Goal: Information Seeking & Learning: Learn about a topic

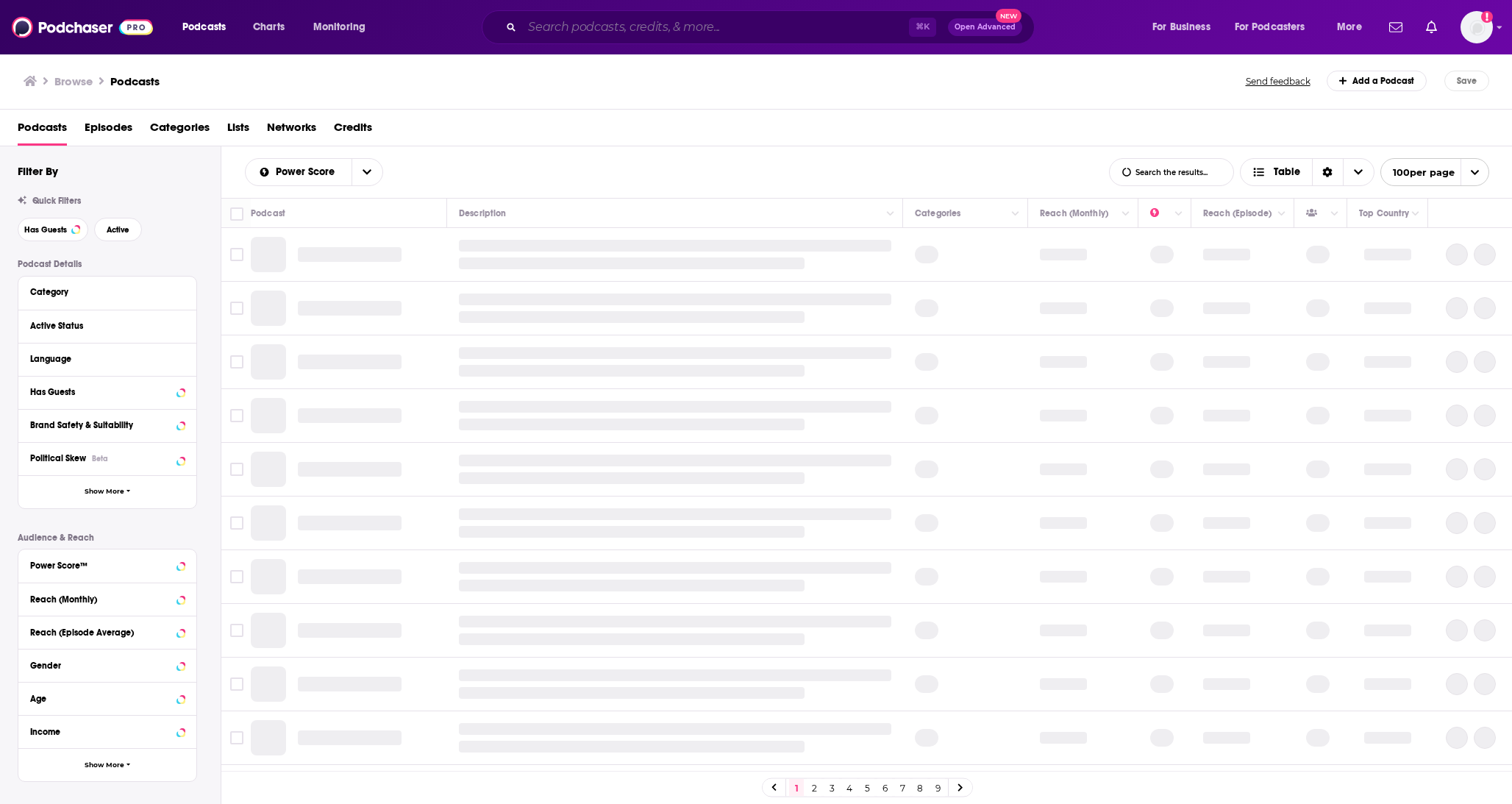
click at [632, 27] on input "Search podcasts, credits, & more..." at bounding box center [716, 27] width 387 height 24
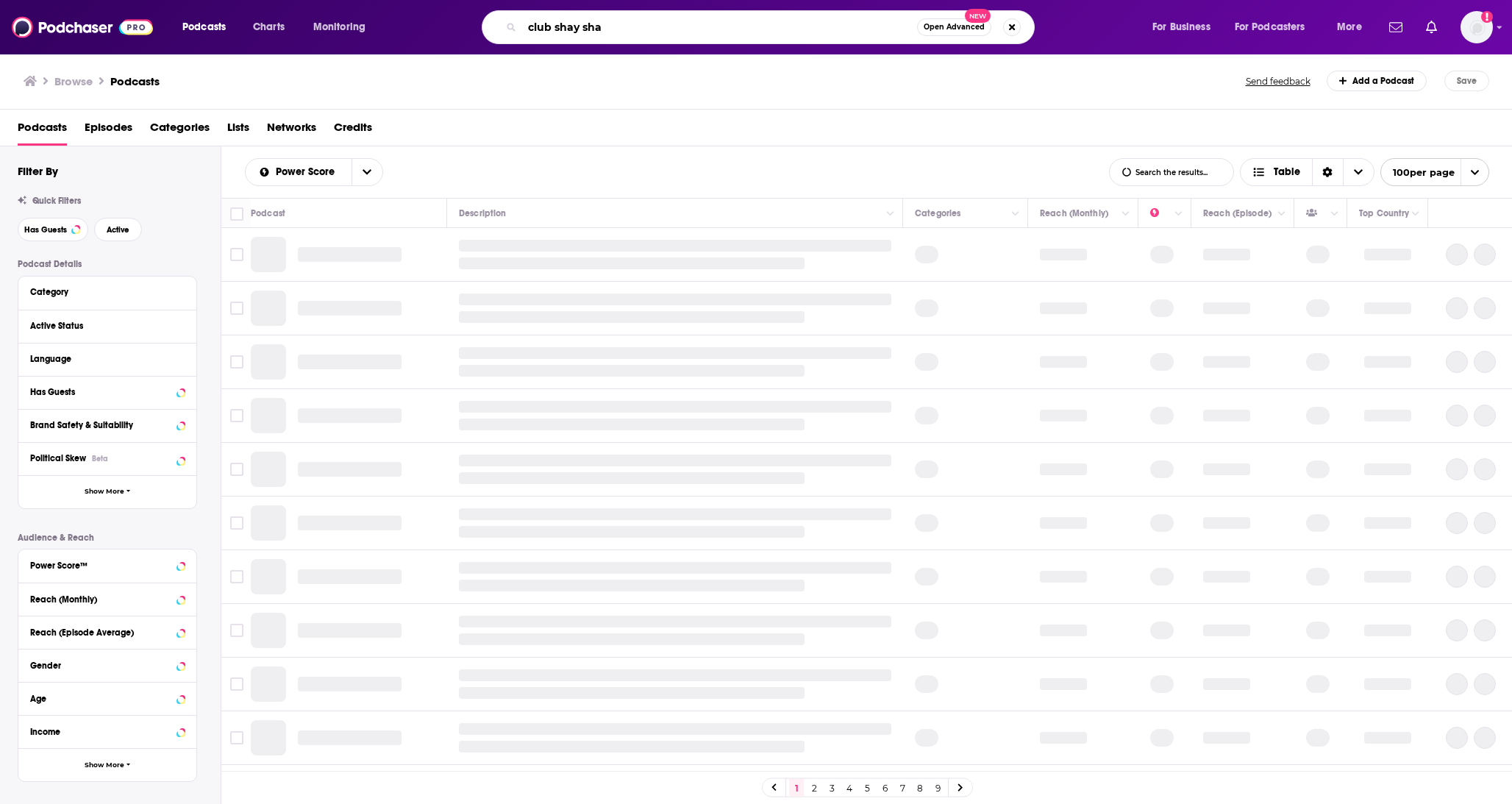
type input "club [PERSON_NAME]"
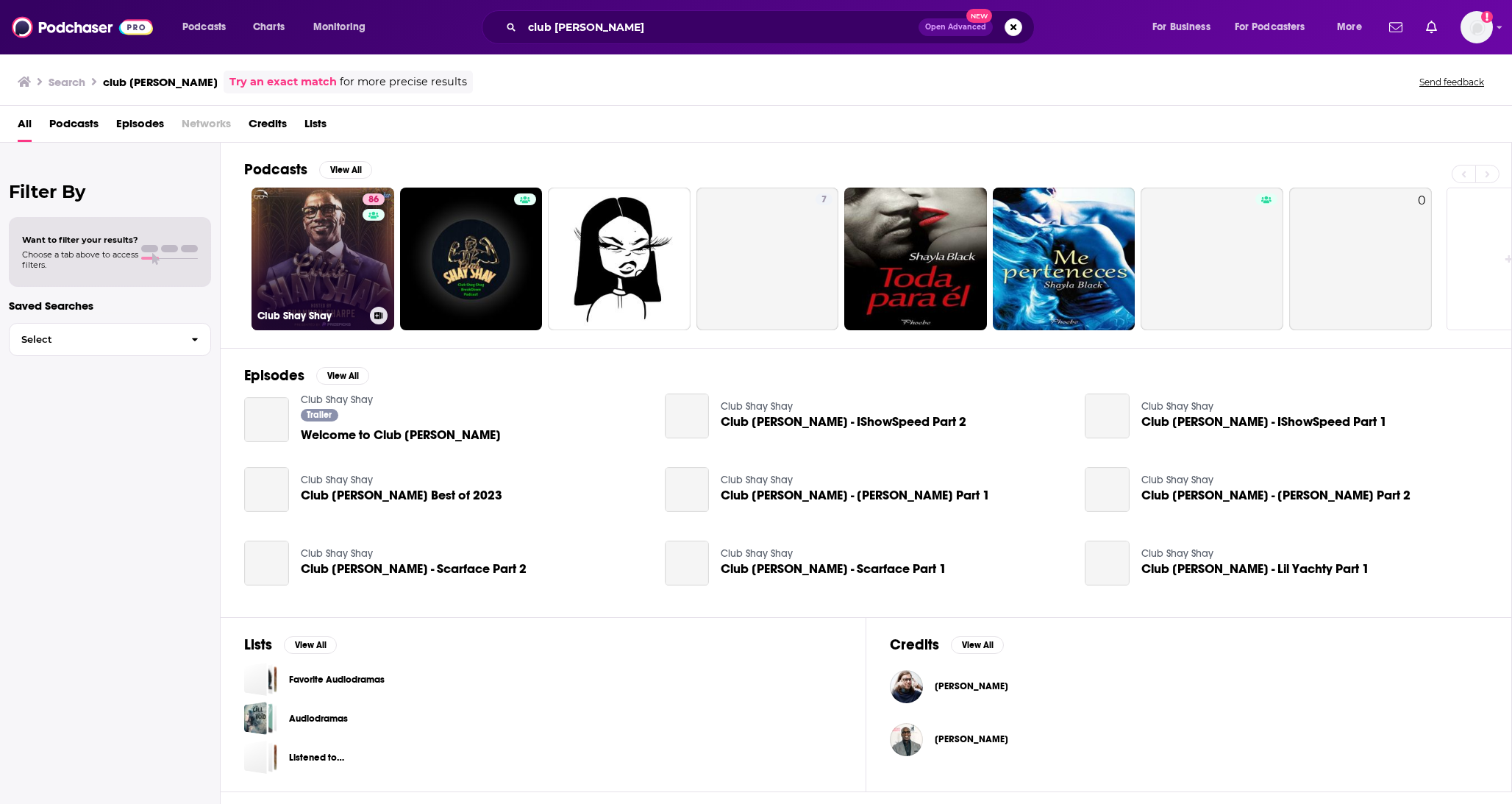
click at [298, 275] on link "86 Club [PERSON_NAME]" at bounding box center [323, 258] width 143 height 143
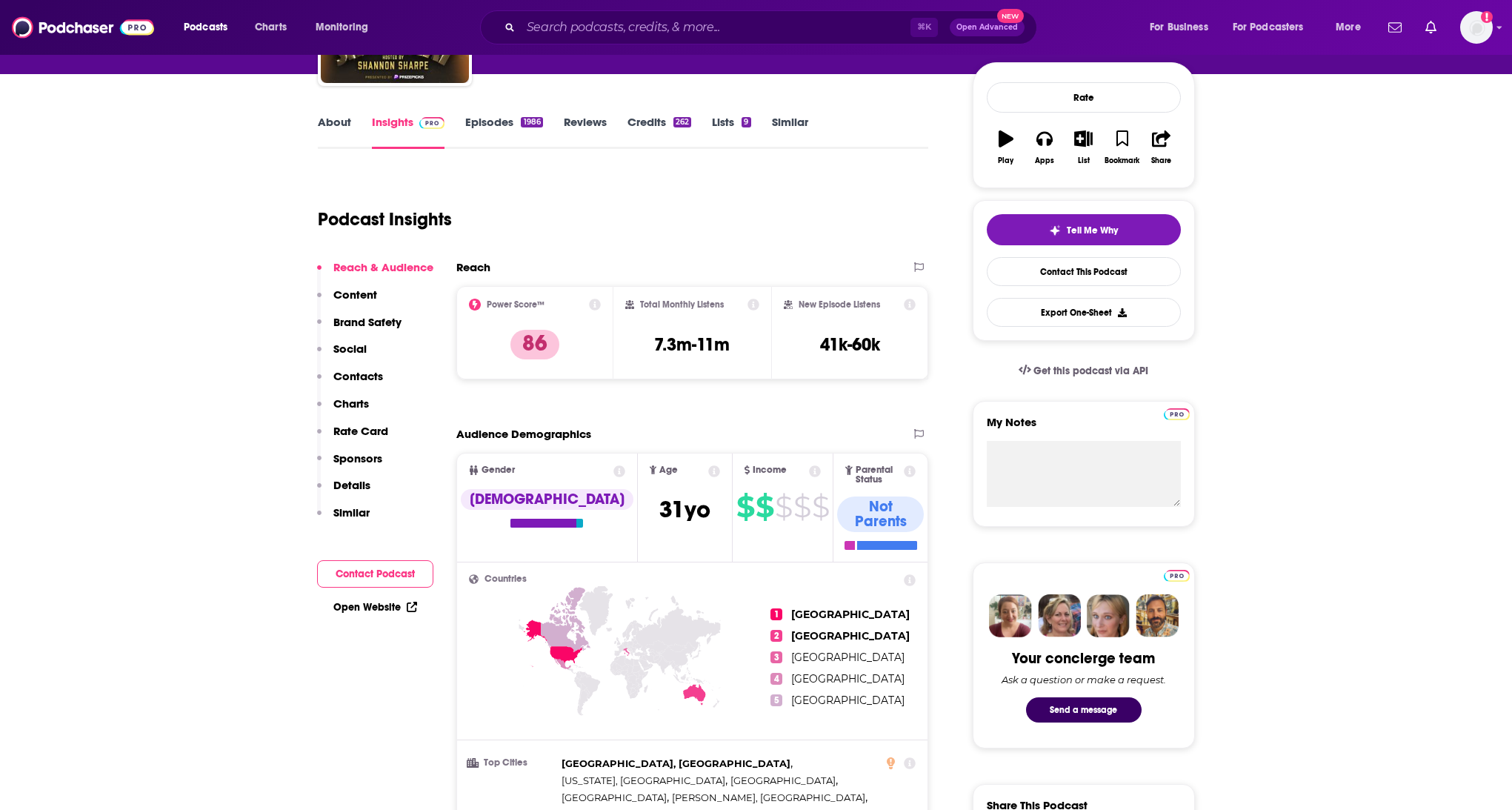
scroll to position [176, 0]
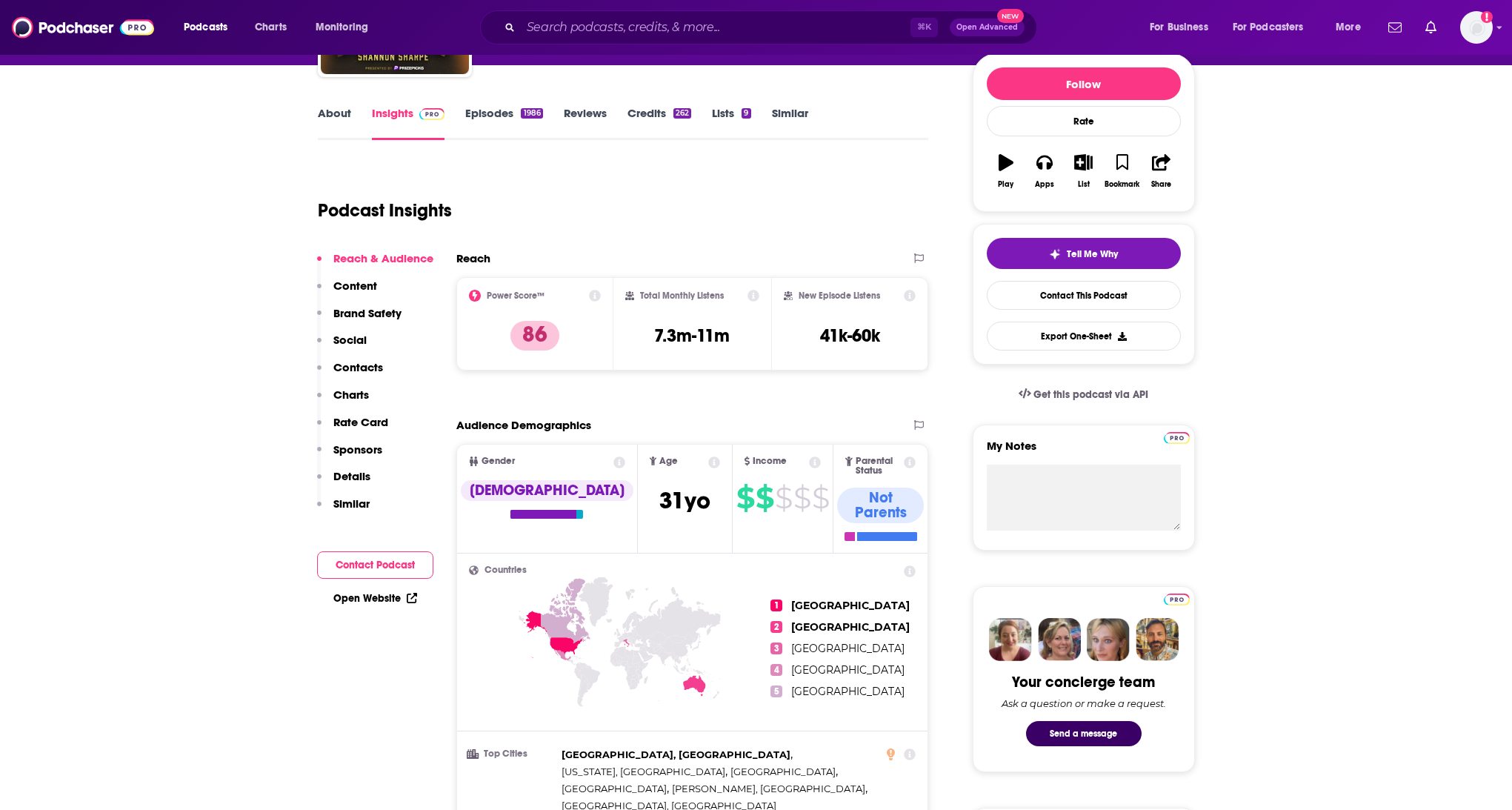
click at [480, 258] on h2 "Reach" at bounding box center [473, 258] width 34 height 14
click at [755, 295] on icon at bounding box center [754, 296] width 12 height 12
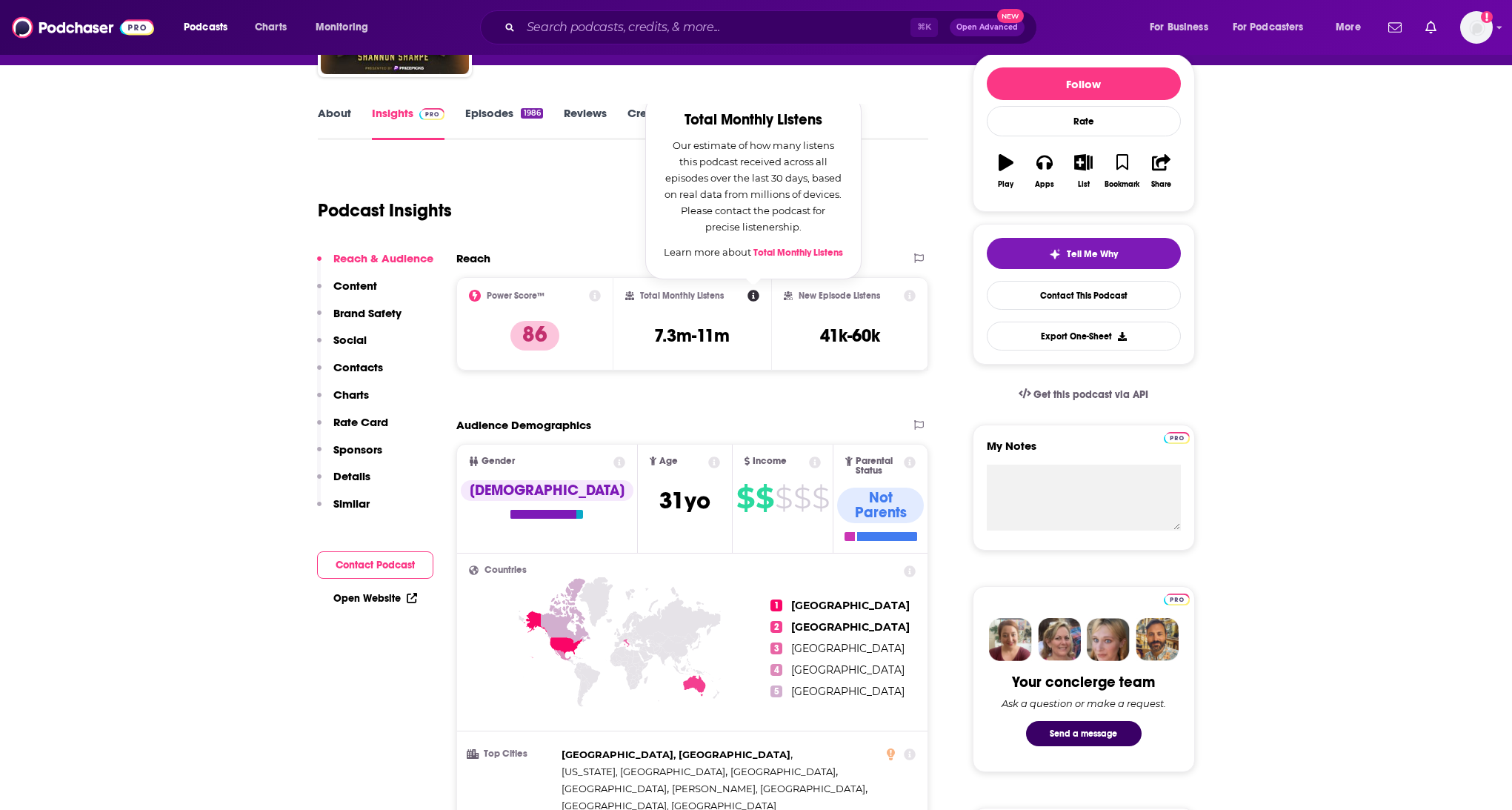
click at [754, 295] on icon at bounding box center [754, 296] width 12 height 12
click at [572, 220] on div "Podcast Insights" at bounding box center [618, 202] width 600 height 76
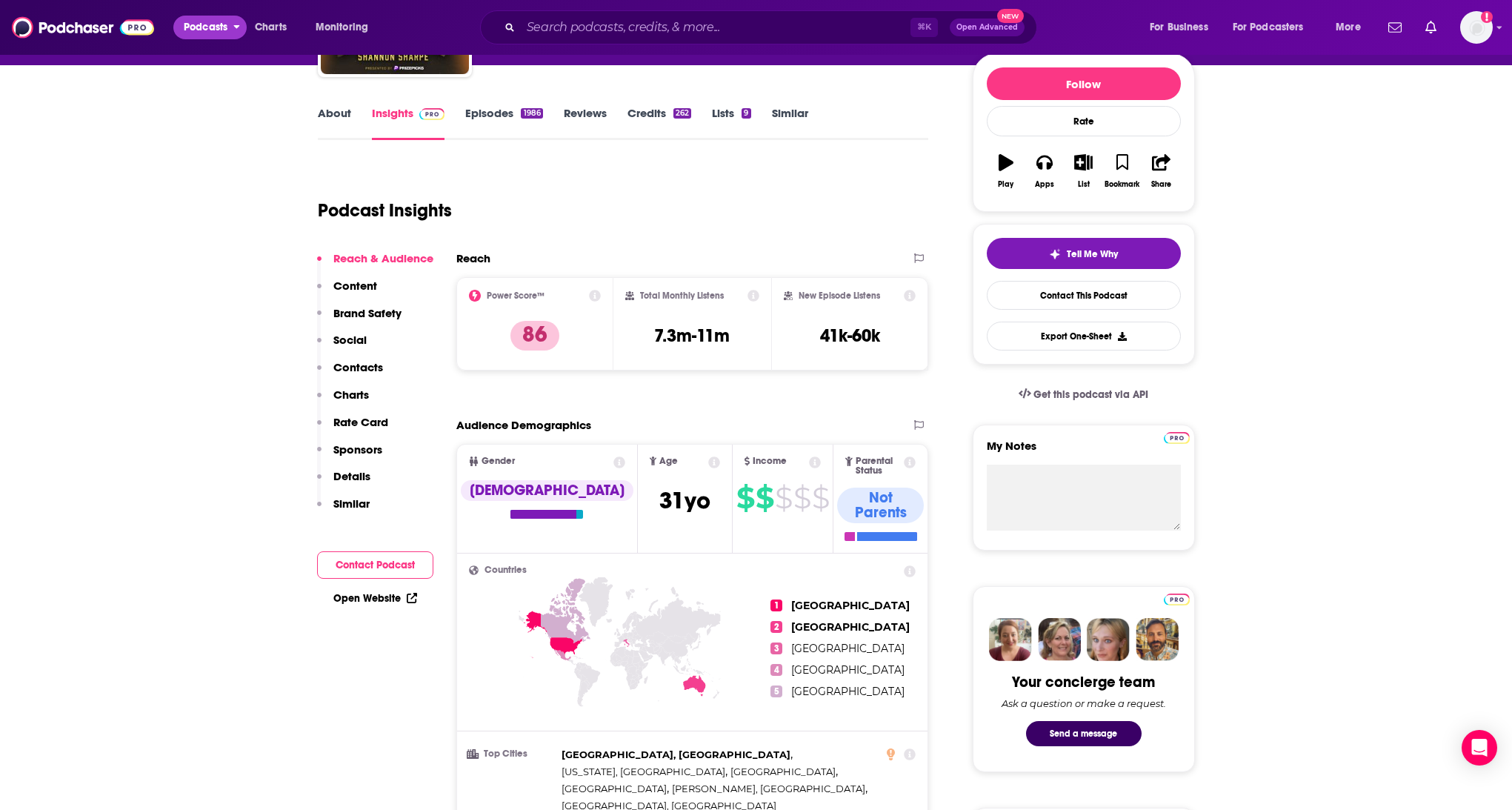
click at [225, 25] on span "Podcasts" at bounding box center [205, 27] width 44 height 21
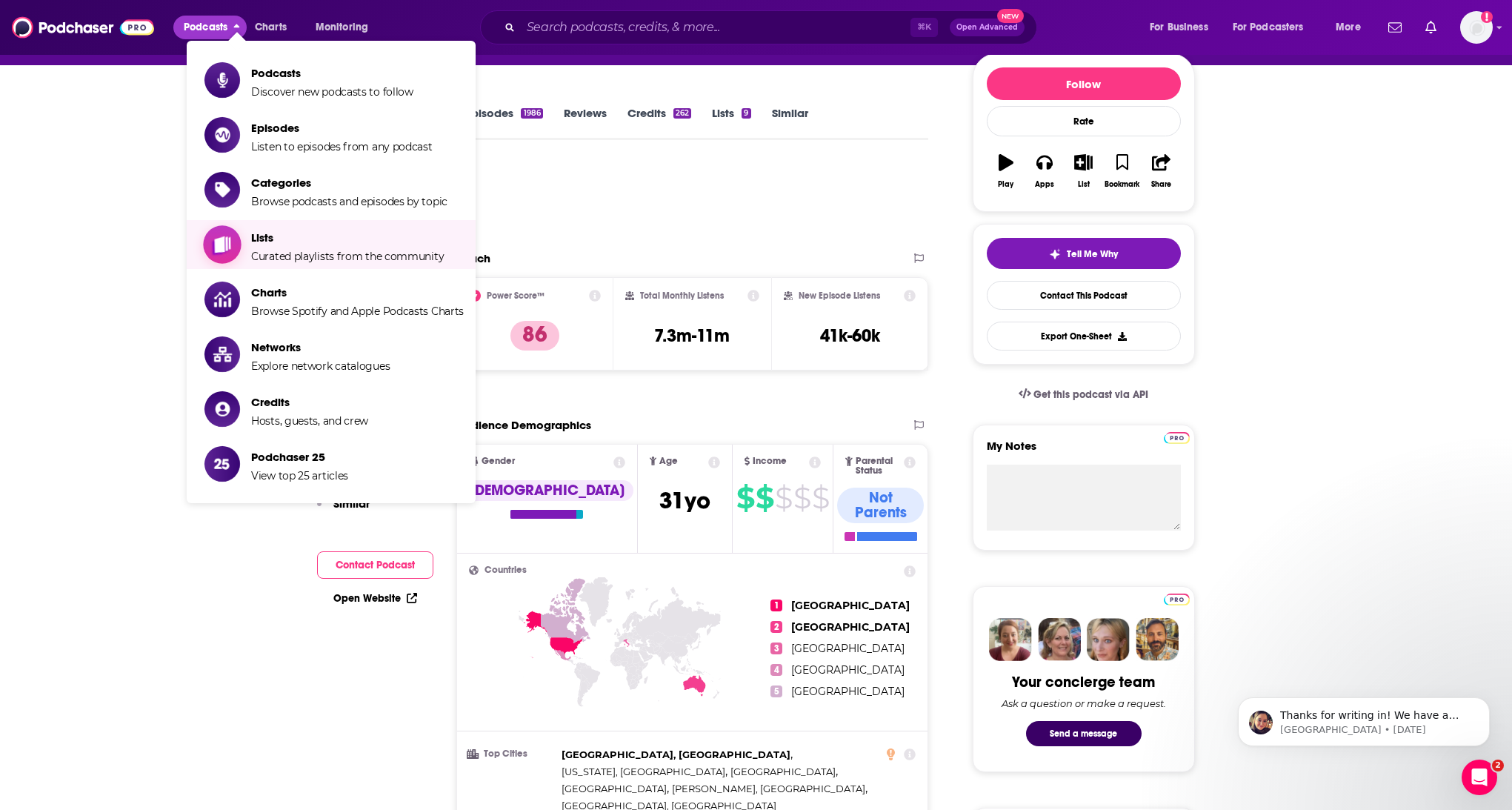
scroll to position [0, 0]
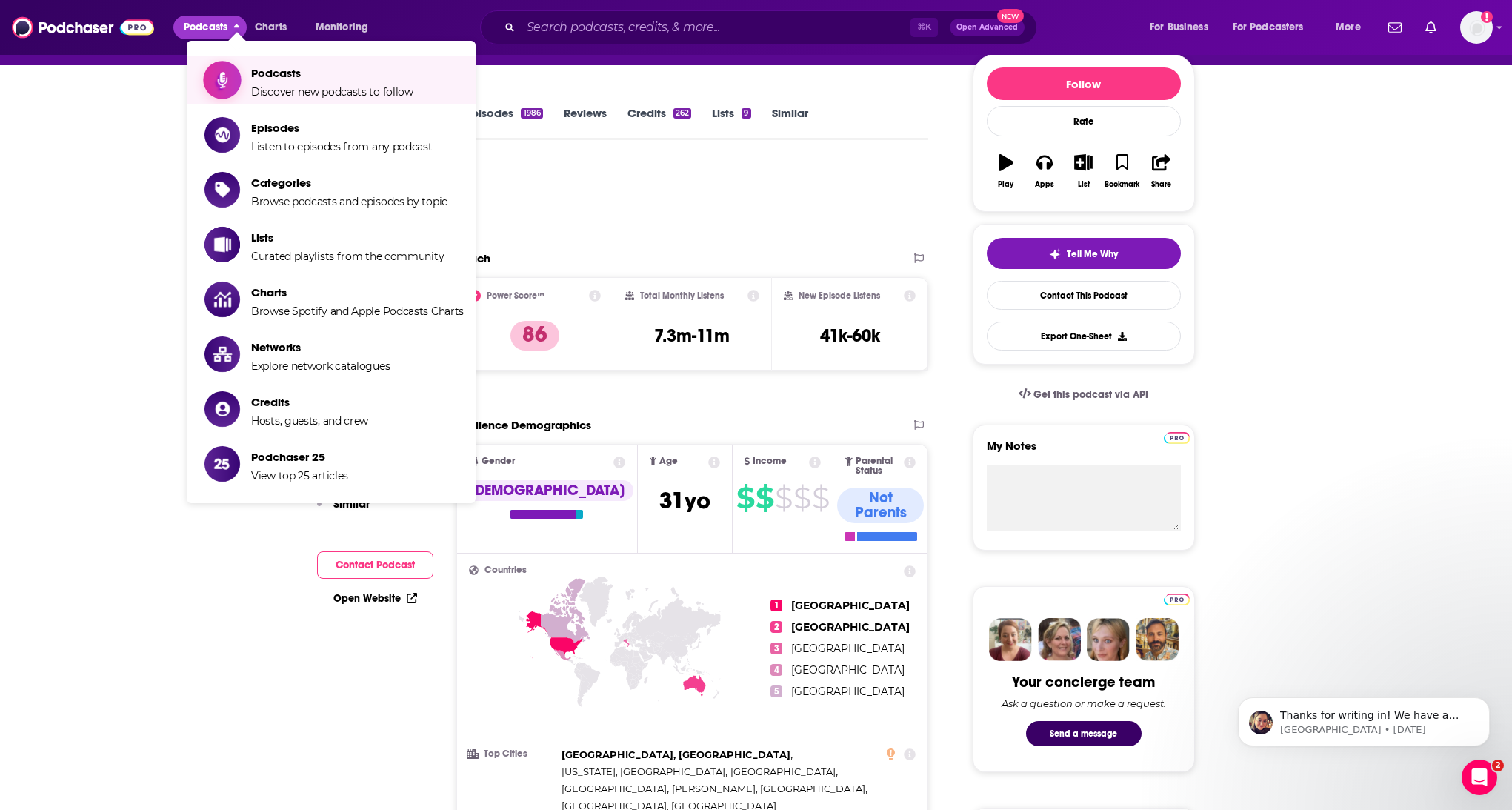
click at [338, 91] on span "Discover new podcasts to follow" at bounding box center [332, 91] width 162 height 13
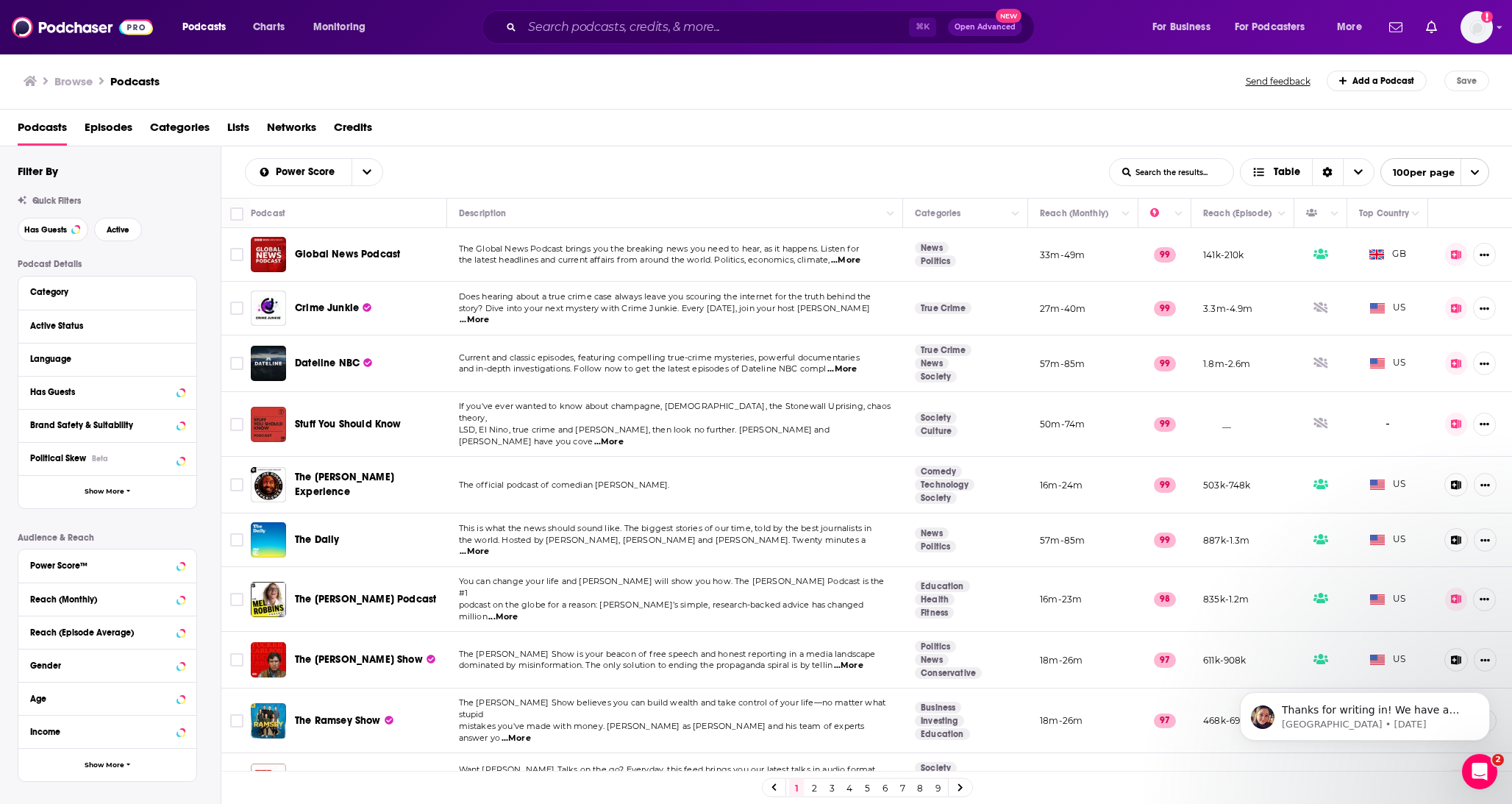
click at [1171, 170] on input "List Search Input" at bounding box center [1171, 172] width 123 height 26
click at [1159, 175] on input "club sha" at bounding box center [1171, 172] width 123 height 26
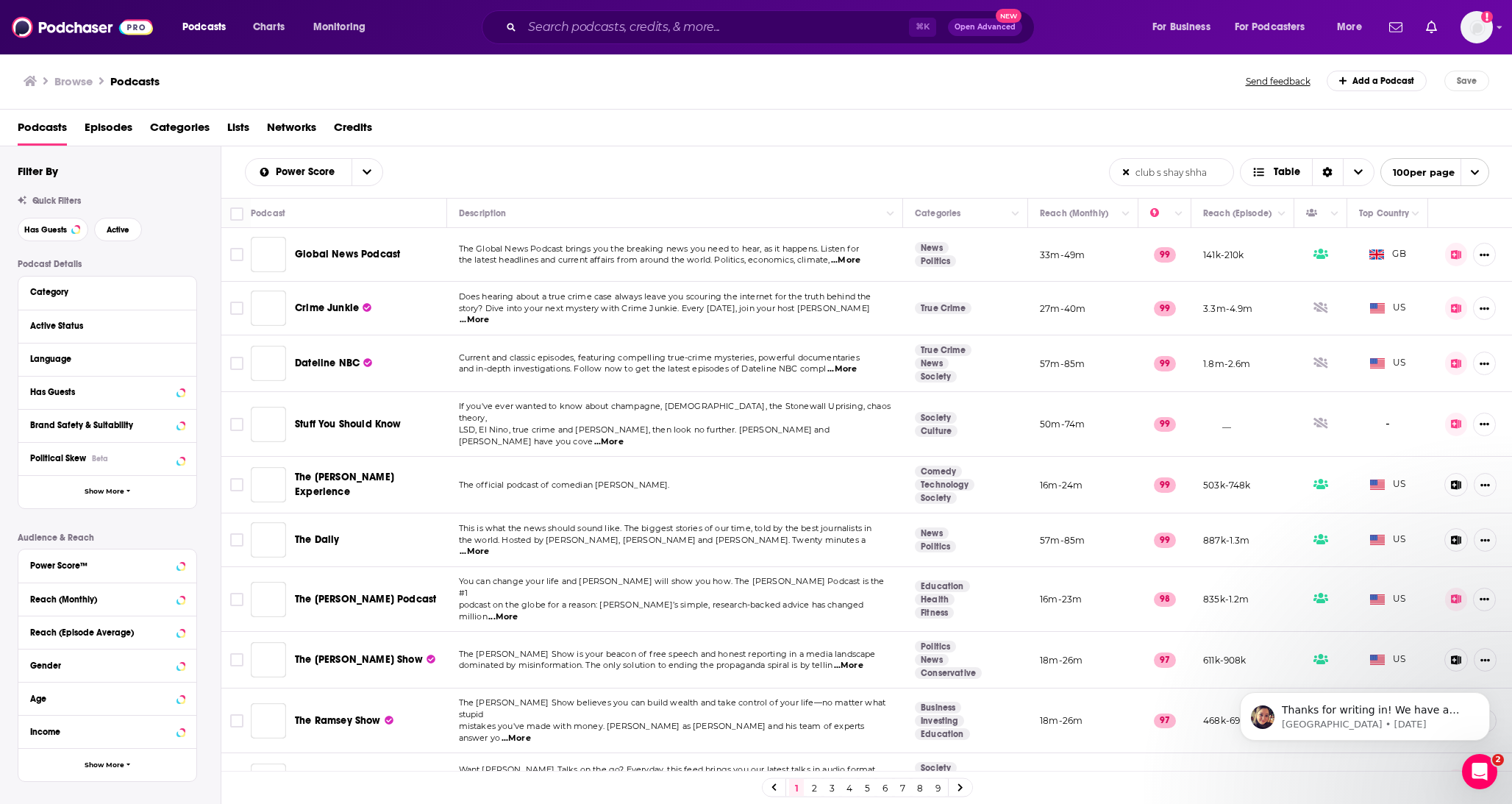
click at [1111, 173] on input "club s shay shha" at bounding box center [1171, 172] width 123 height 26
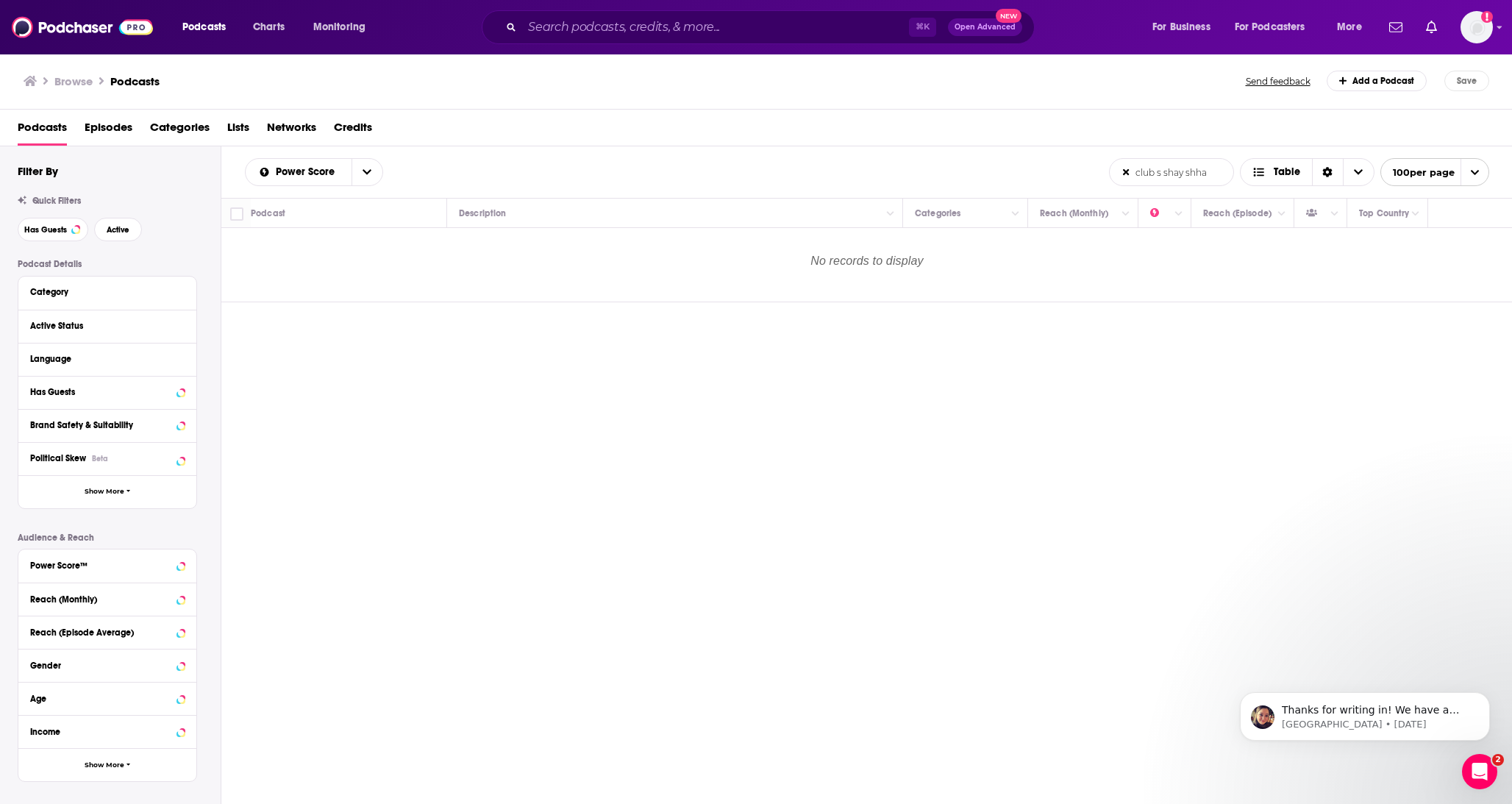
click at [1157, 173] on input "club s shay shha" at bounding box center [1171, 172] width 123 height 26
click at [1159, 173] on input "club s shay shha" at bounding box center [1171, 172] width 123 height 26
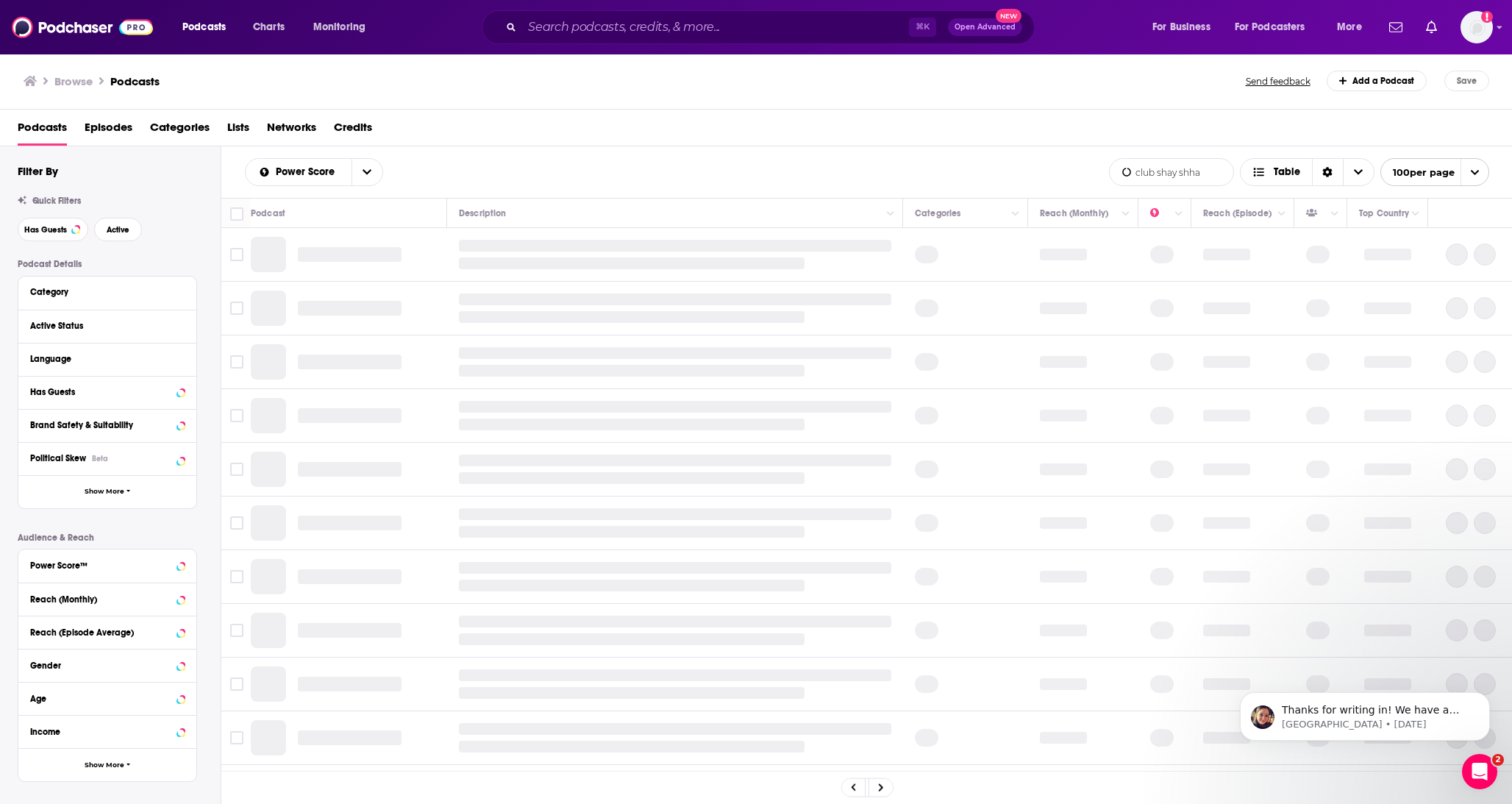
click at [1202, 172] on input "club shay shha" at bounding box center [1171, 172] width 123 height 26
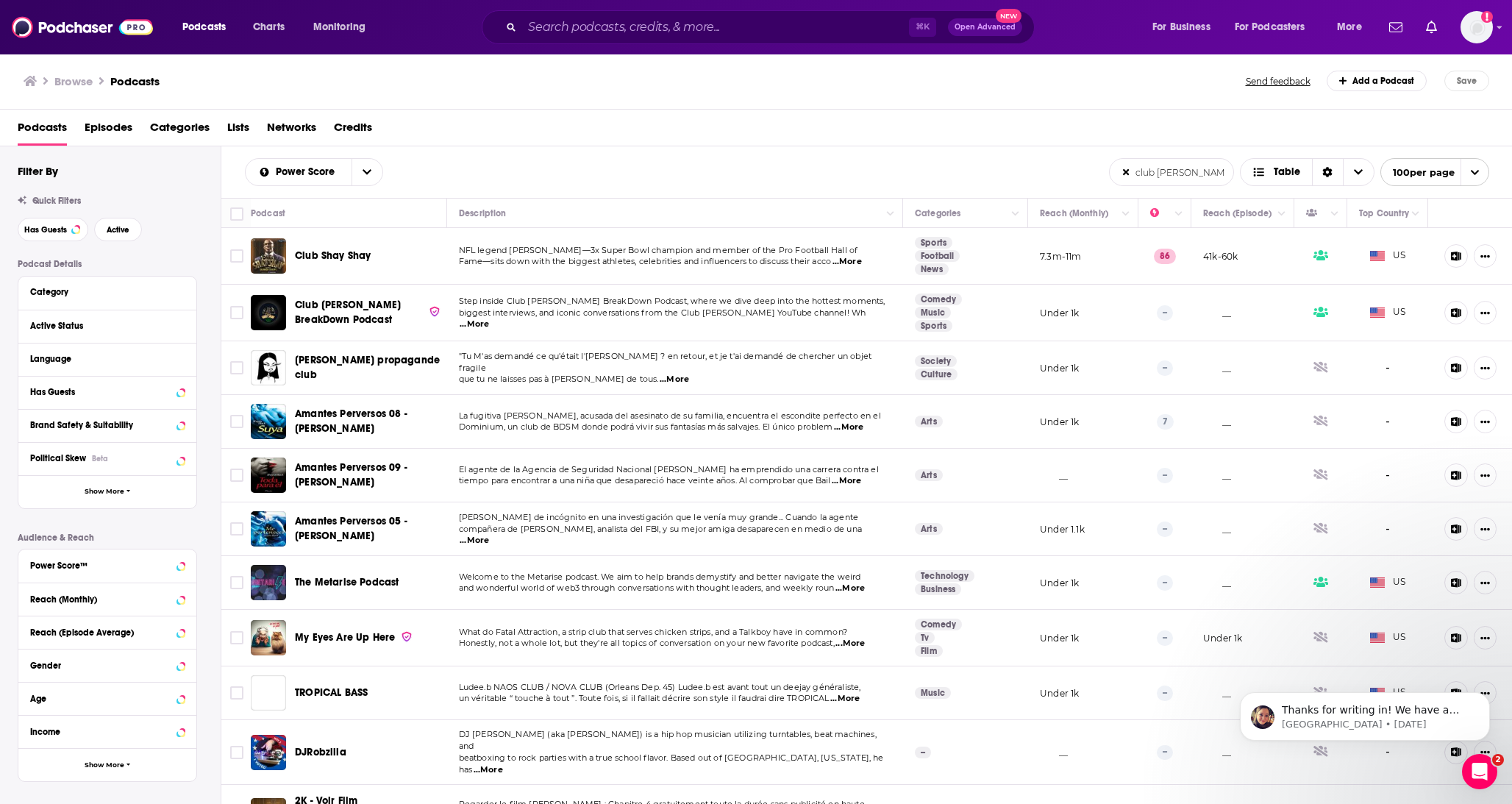
type input "club [PERSON_NAME]"
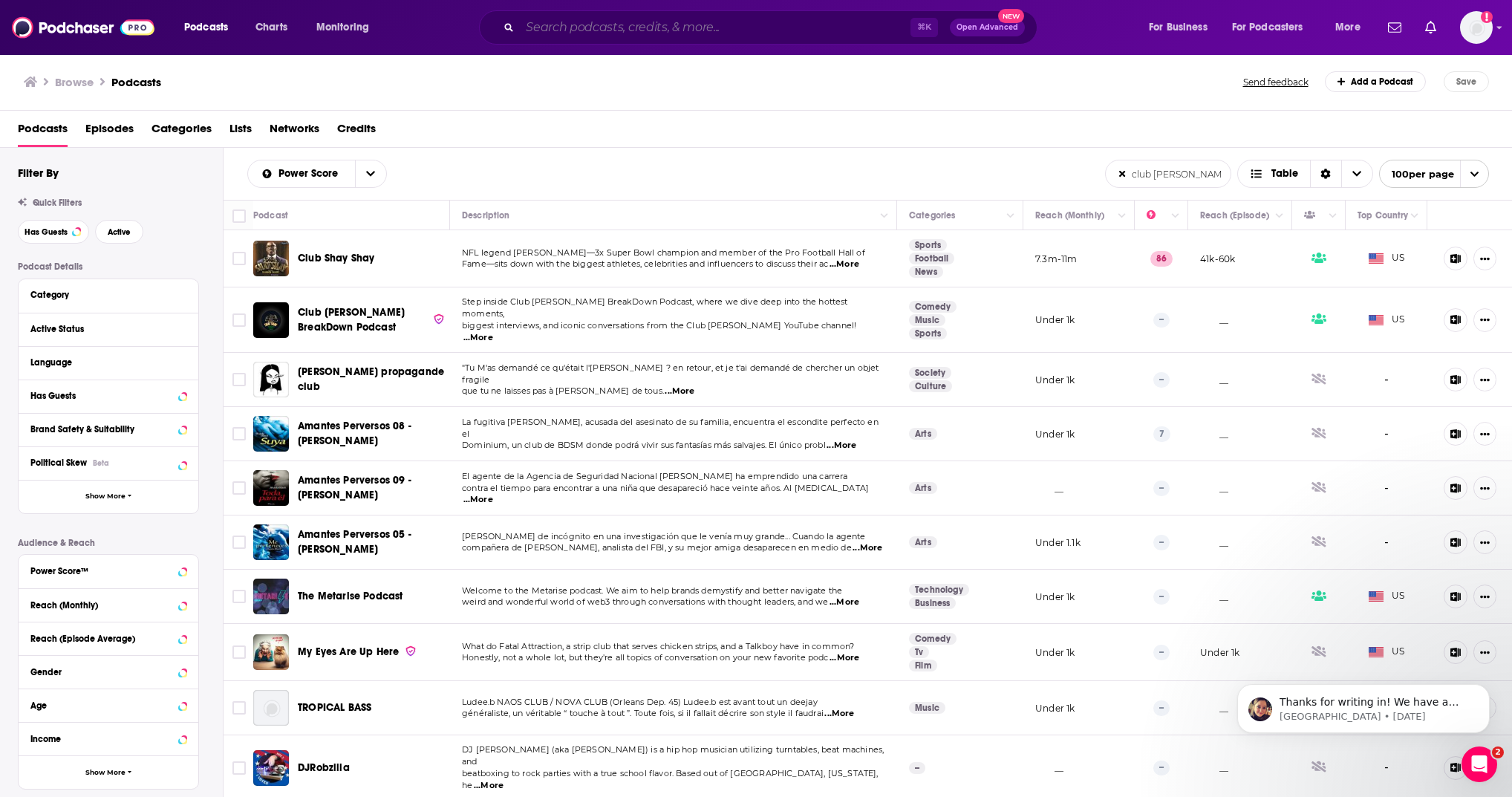
click at [602, 26] on input "Search podcasts, credits, & more..." at bounding box center [715, 27] width 391 height 24
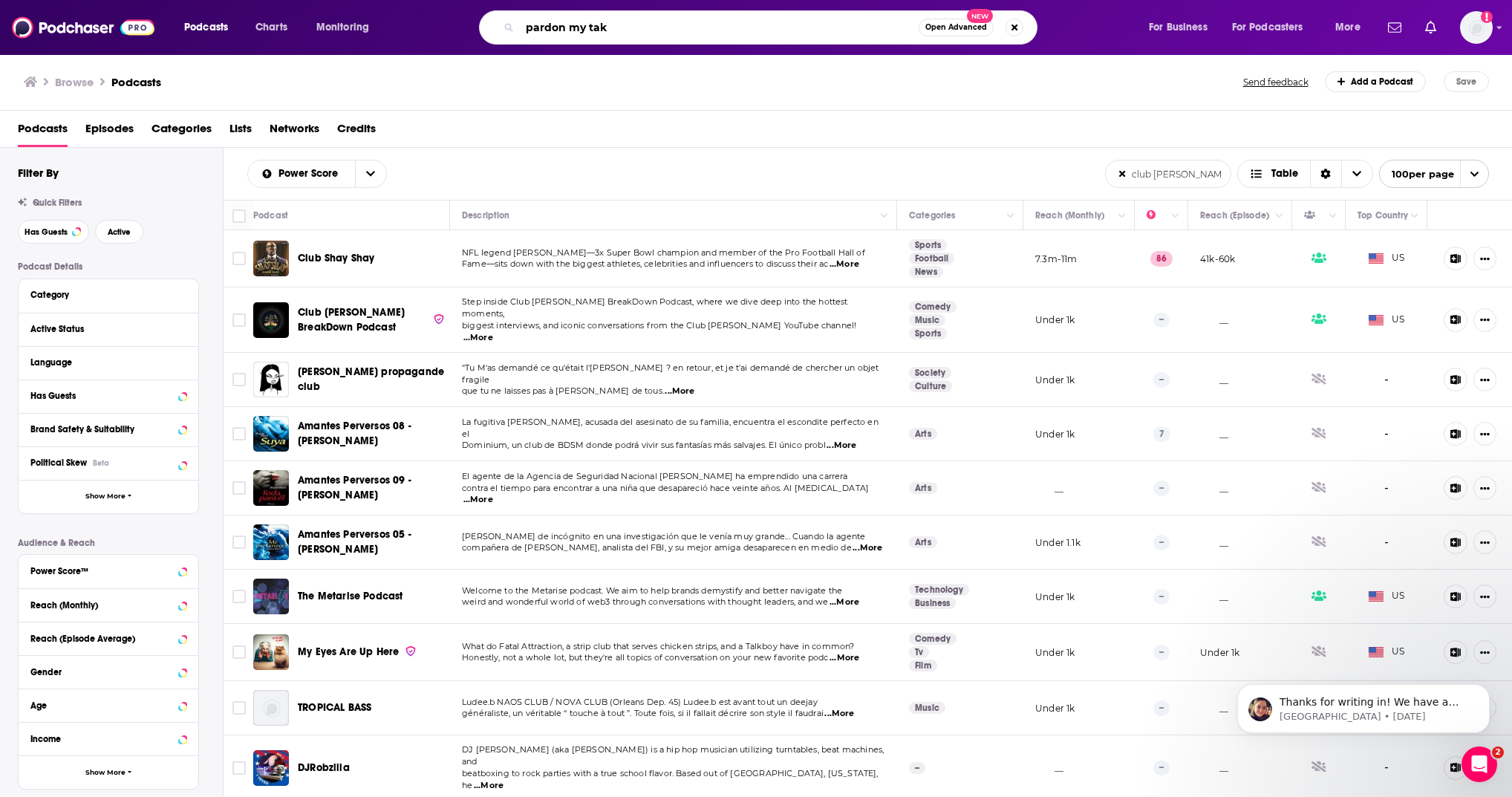
type input "pardon my take"
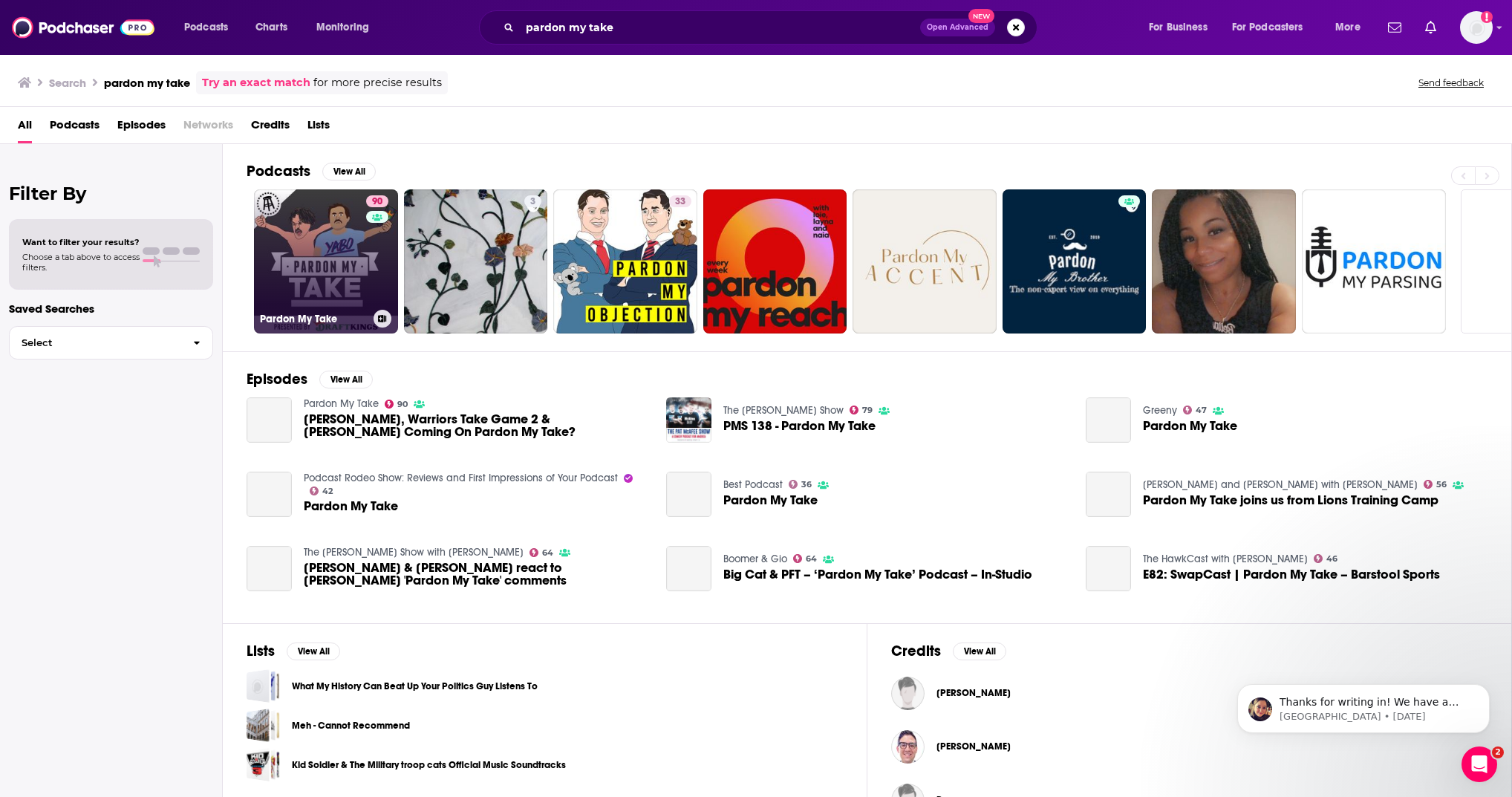
click at [348, 250] on link "90 Pardon My Take" at bounding box center [326, 261] width 145 height 145
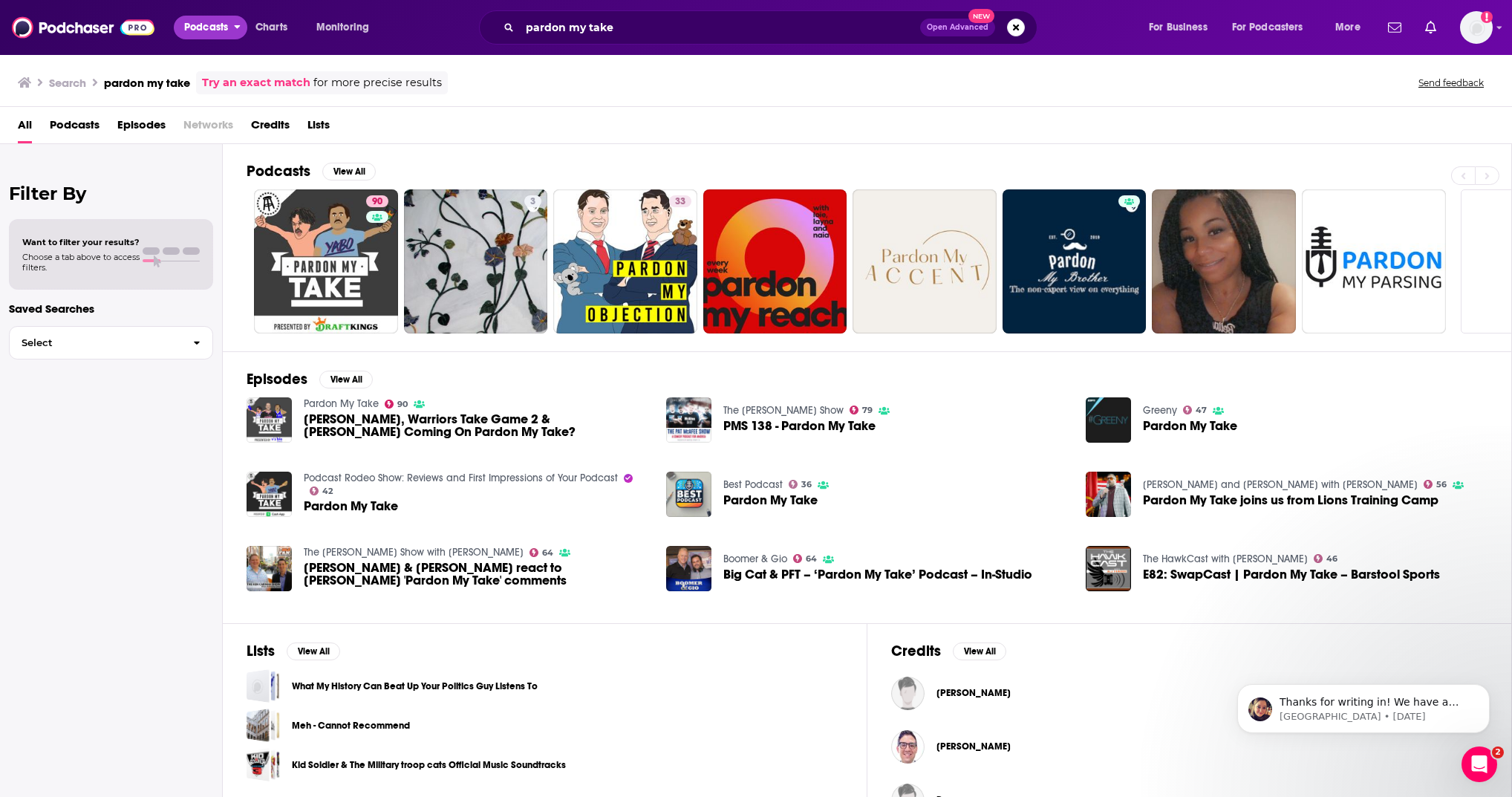
click at [218, 27] on span "Podcasts" at bounding box center [206, 27] width 44 height 21
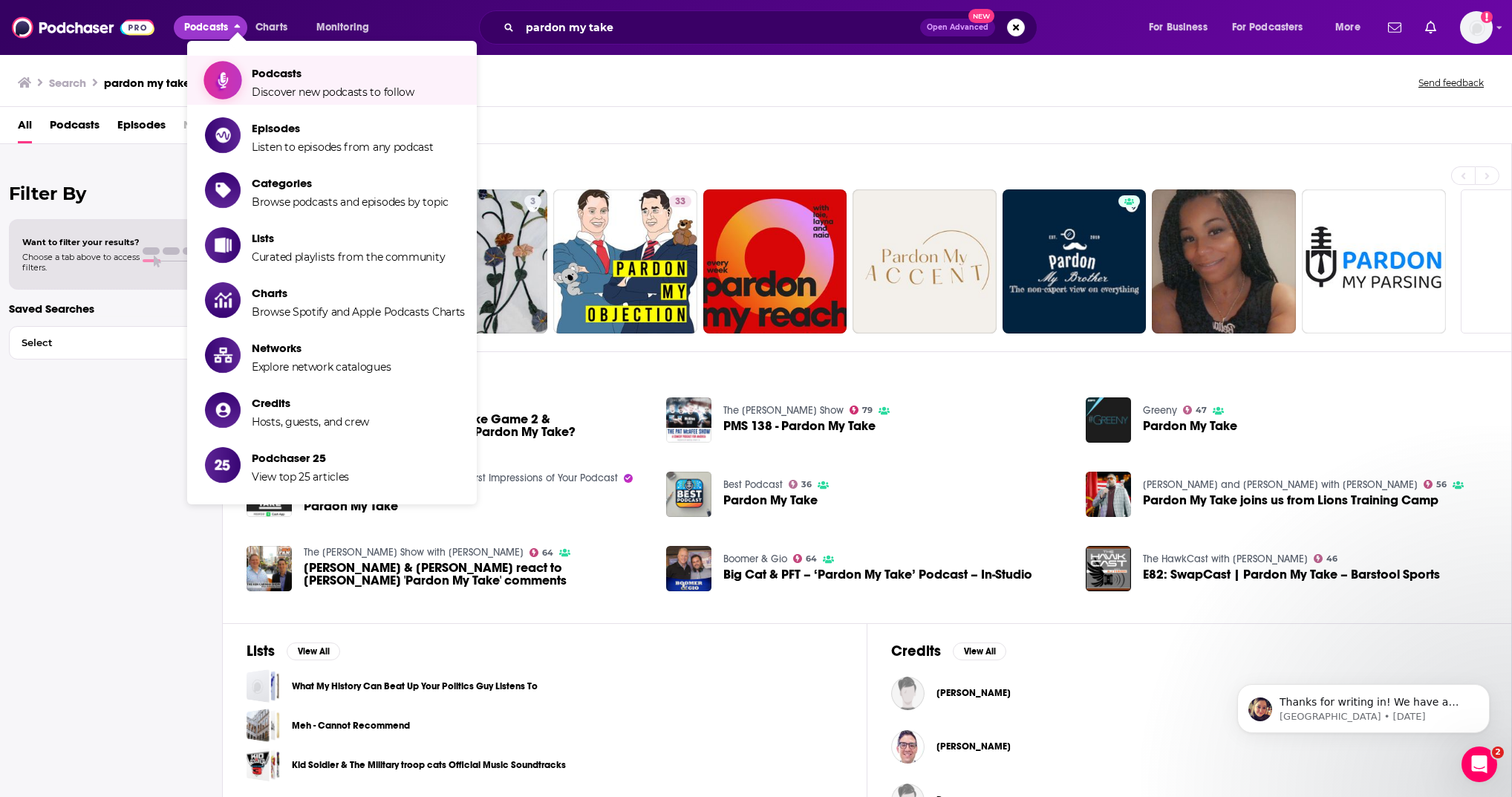
click at [282, 90] on span "Discover new podcasts to follow" at bounding box center [333, 92] width 163 height 13
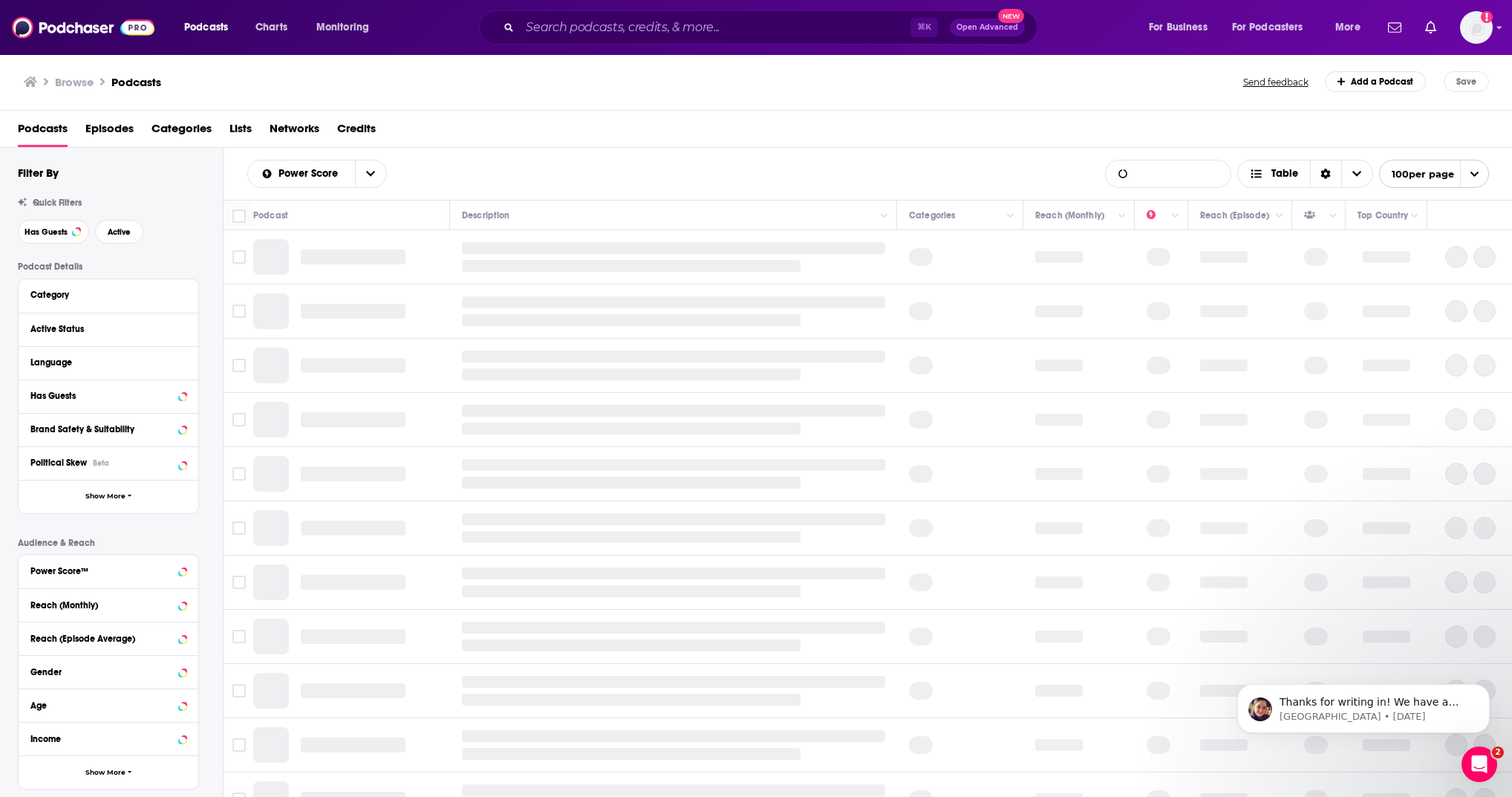
click at [1178, 176] on input "List Search Input" at bounding box center [1168, 173] width 125 height 26
type input "pardon my take"
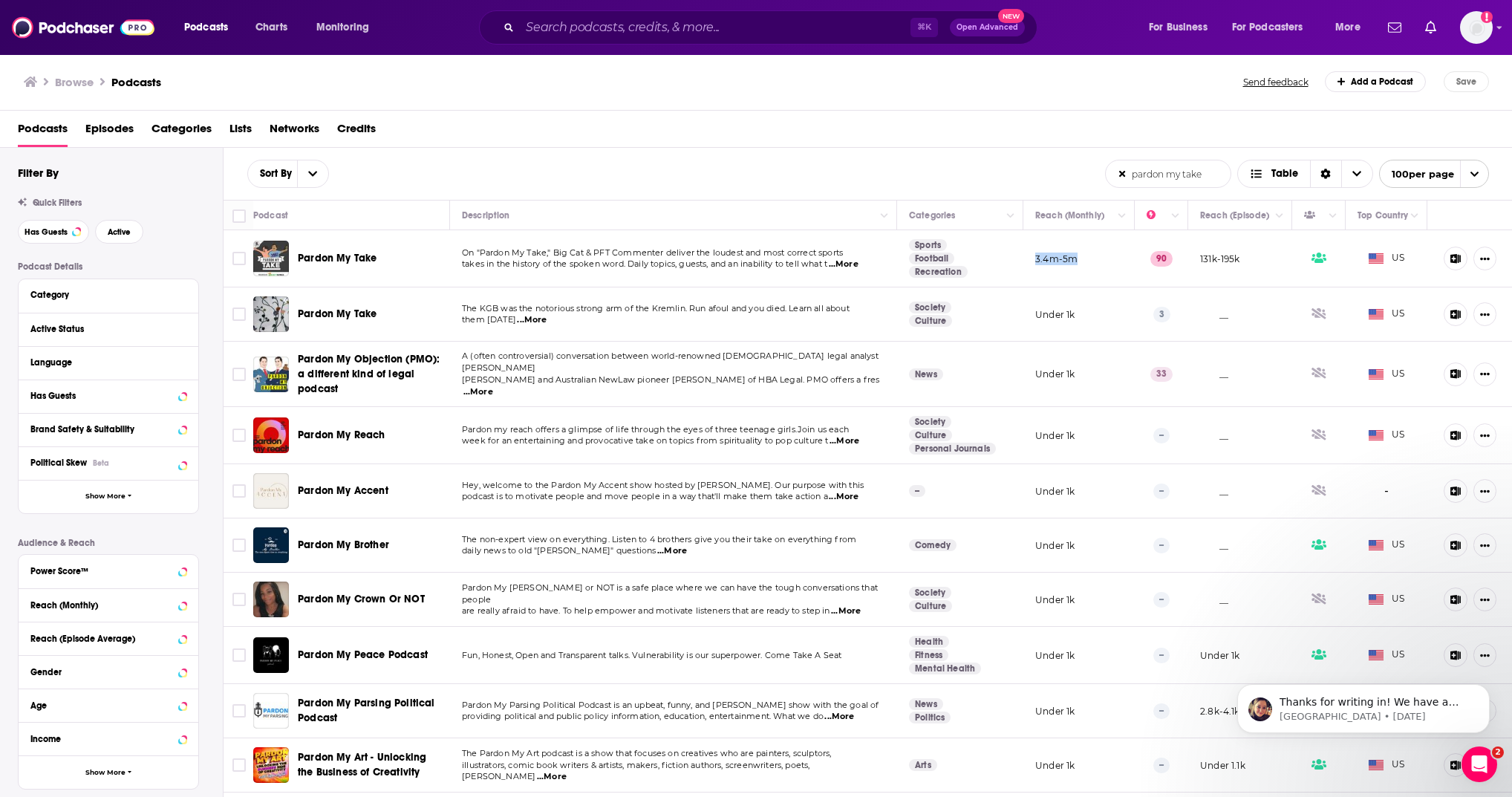
drag, startPoint x: 1024, startPoint y: 259, endPoint x: 1064, endPoint y: 259, distance: 40.0
click at [1064, 259] on p "3.4m-5m" at bounding box center [1056, 259] width 42 height 12
copy p "3.4m-5m"
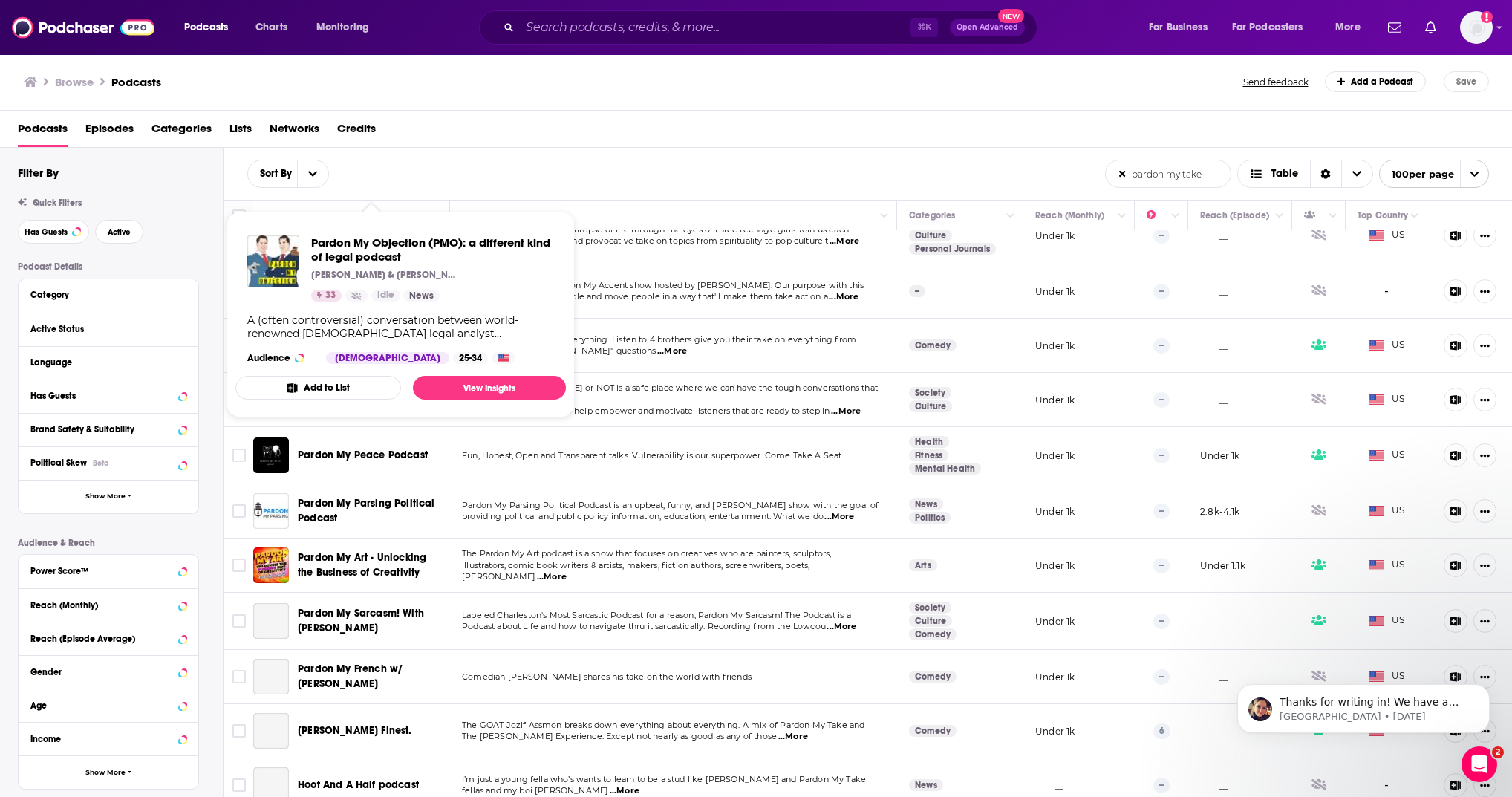
scroll to position [359, 0]
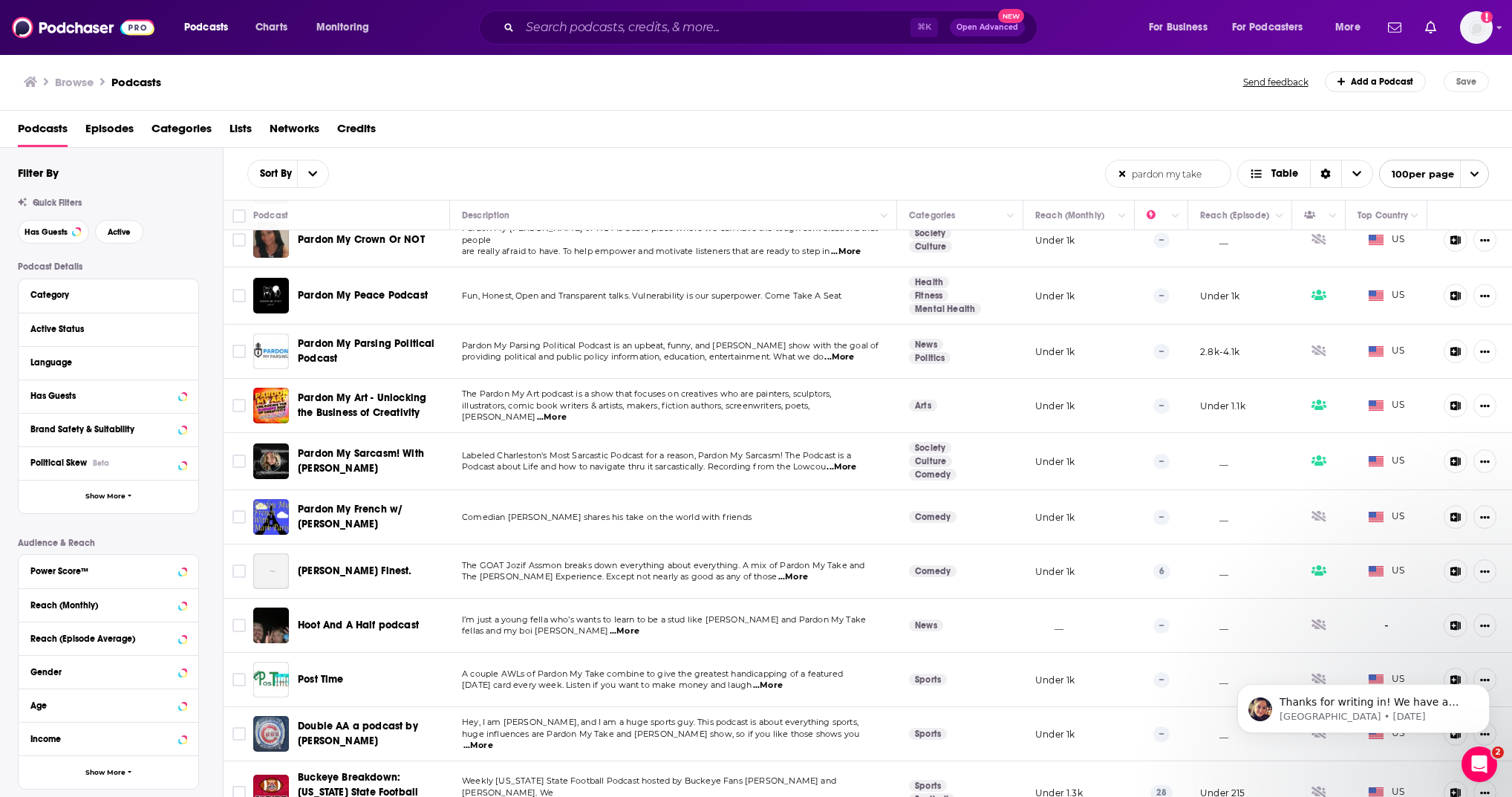
click at [708, 314] on td "Fun, Honest, Open and Transparent talks. Vulnerability is our superpower. Come …" at bounding box center [674, 296] width 448 height 57
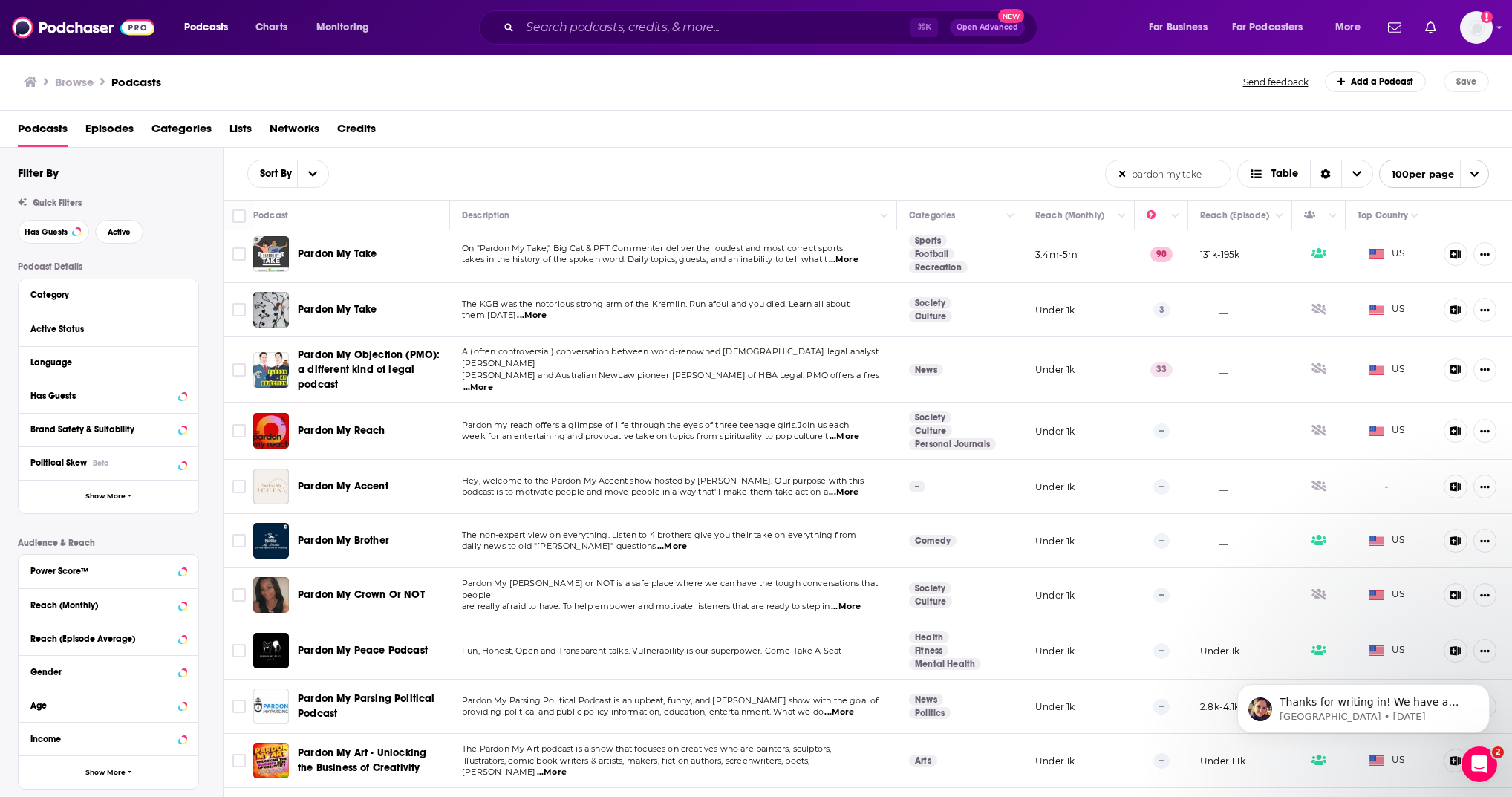
scroll to position [0, 0]
